Goal: Obtain resource: Obtain resource

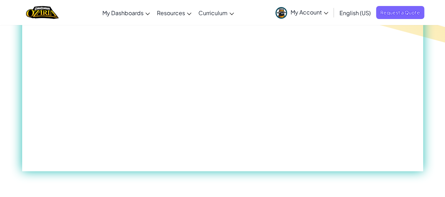
scroll to position [396, 0]
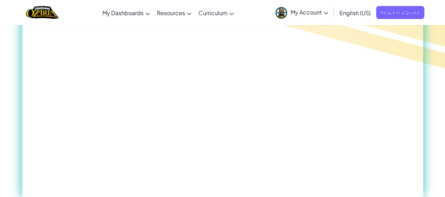
click at [321, 10] on span "My Account" at bounding box center [309, 11] width 38 height 7
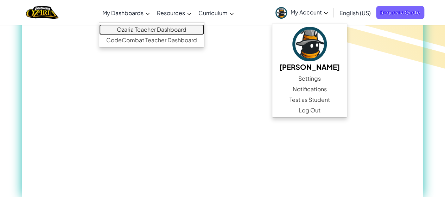
click at [149, 28] on link "Ozaria Teacher Dashboard" at bounding box center [151, 29] width 105 height 11
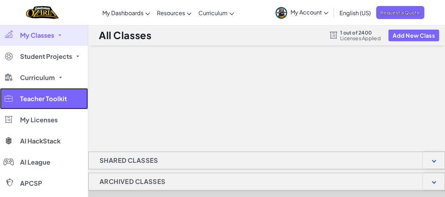
click at [59, 98] on span "Teacher Toolkit" at bounding box center [43, 98] width 47 height 6
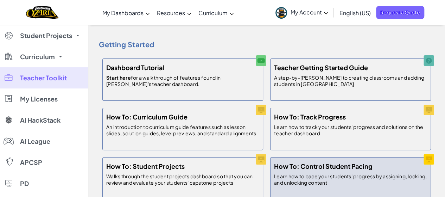
scroll to position [35, 0]
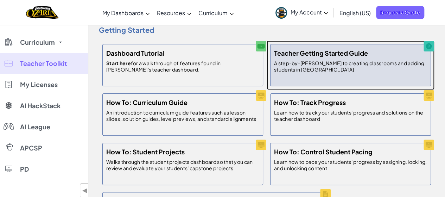
click at [323, 57] on h5 "Teacher Getting Started Guide" at bounding box center [321, 53] width 94 height 10
